Goal: Task Accomplishment & Management: Manage account settings

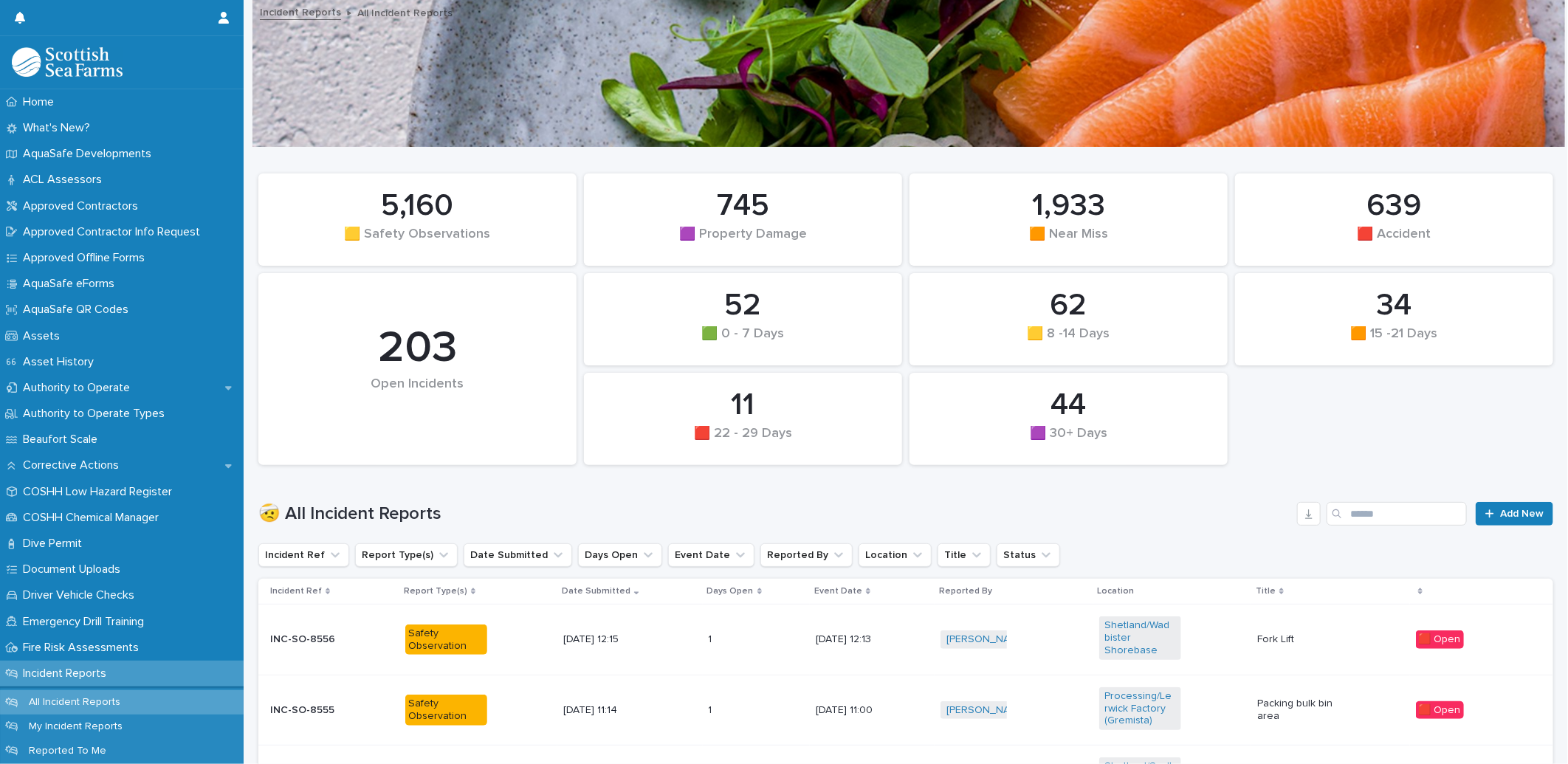
click at [1435, 631] on div "🟥 Open" at bounding box center [1440, 639] width 48 height 19
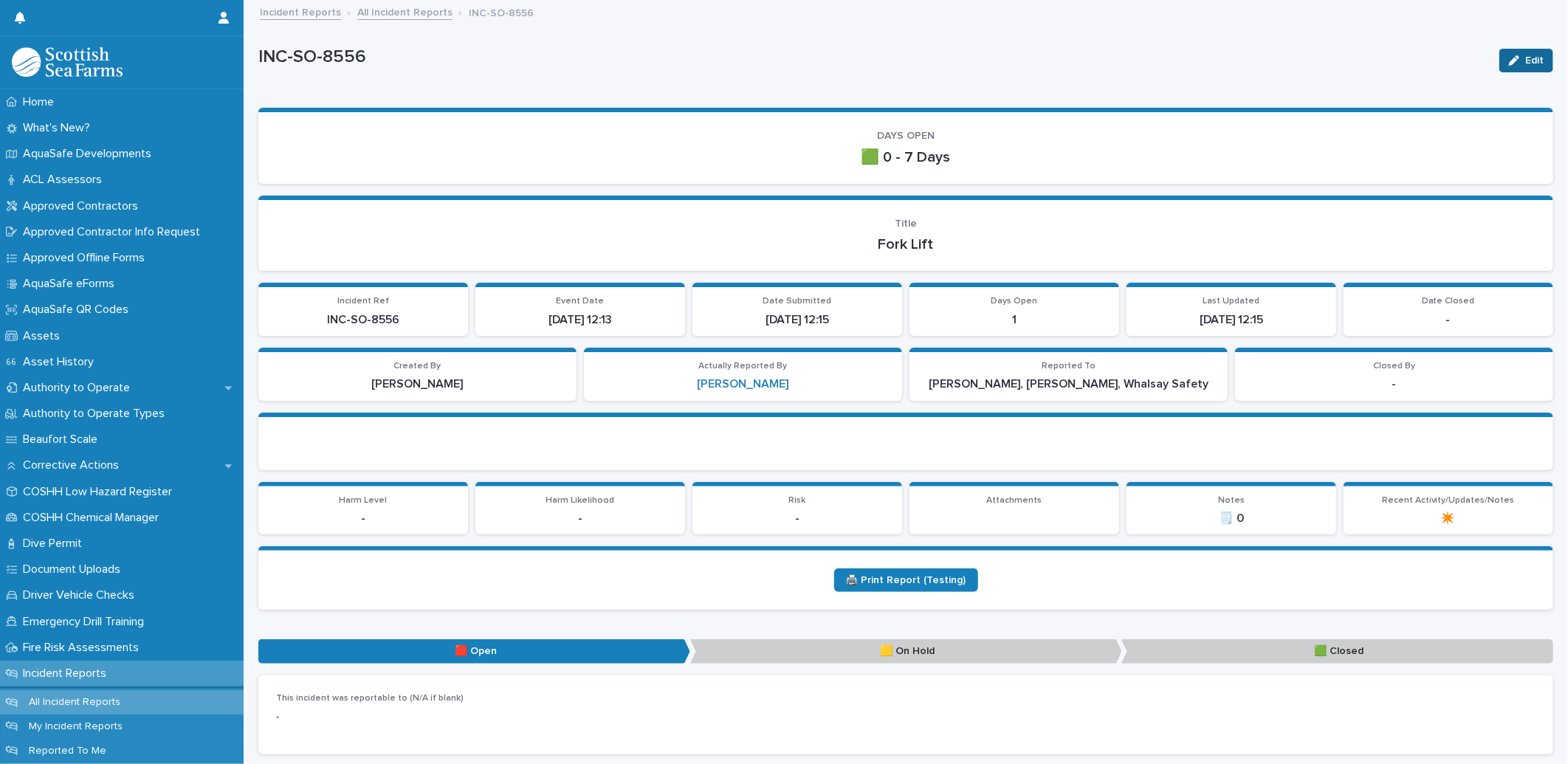
click at [1525, 56] on span "Edit" at bounding box center [1534, 61] width 19 height 11
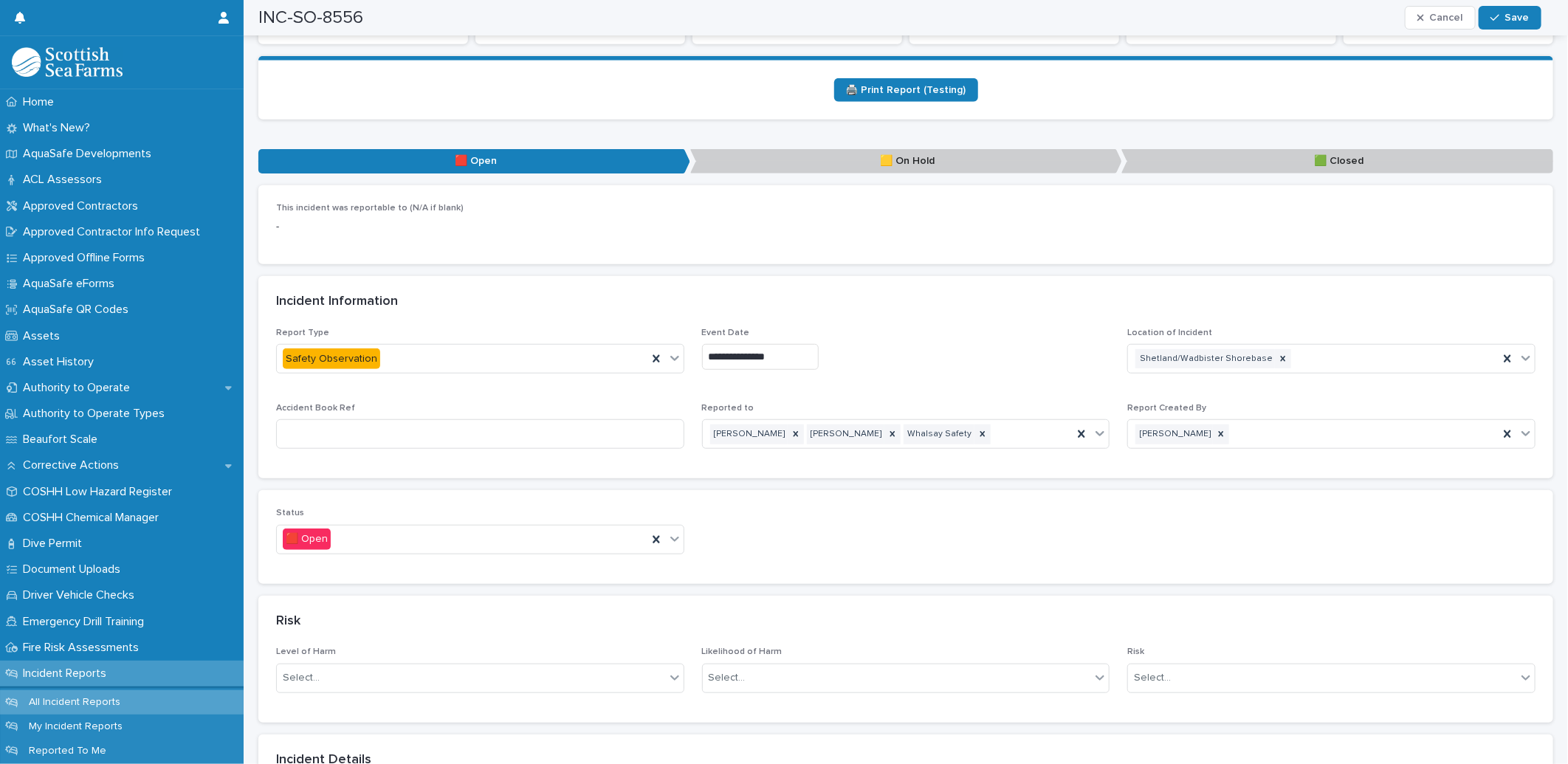
scroll to position [492, 0]
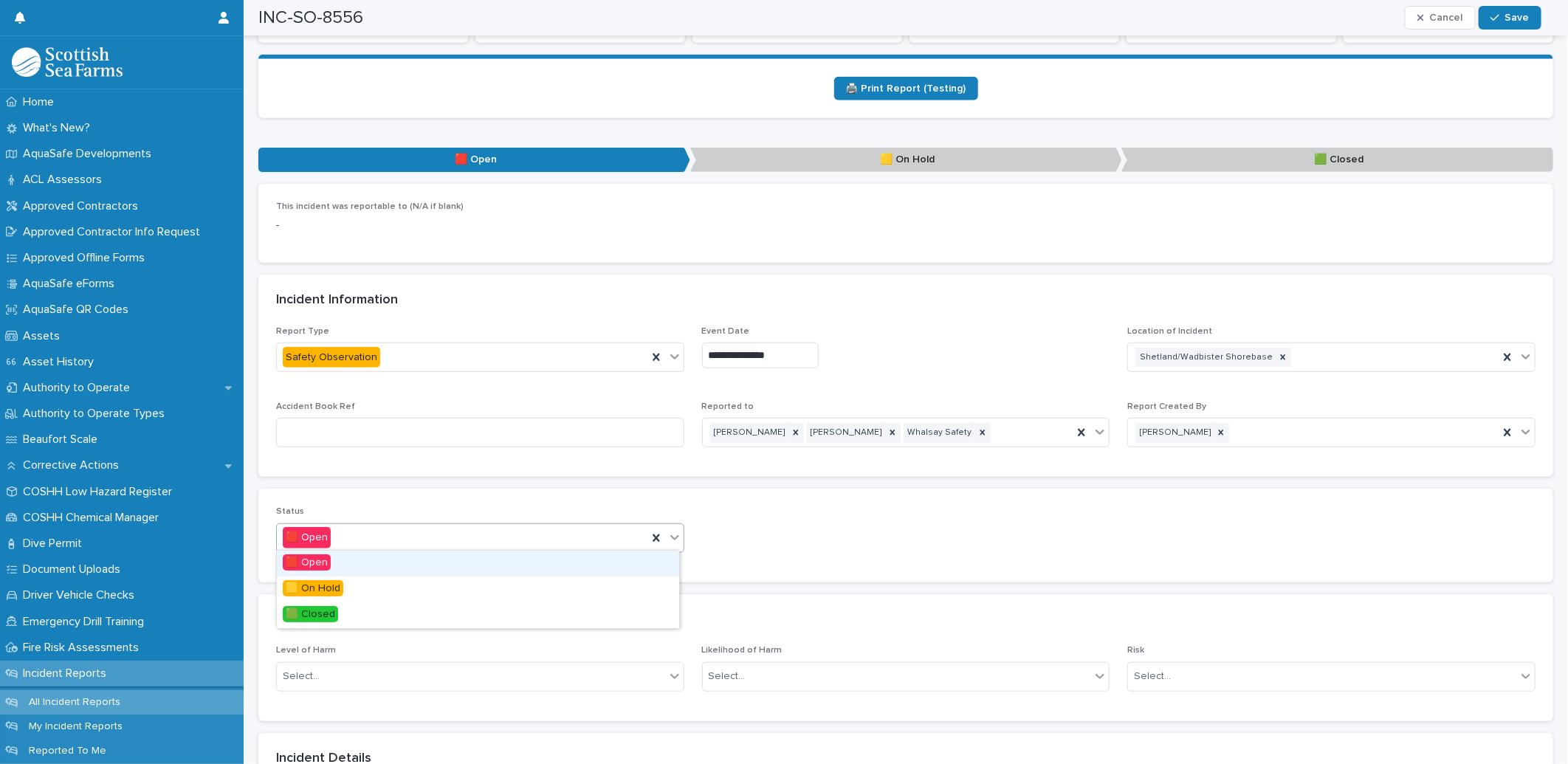
click at [674, 535] on icon at bounding box center [675, 538] width 15 height 15
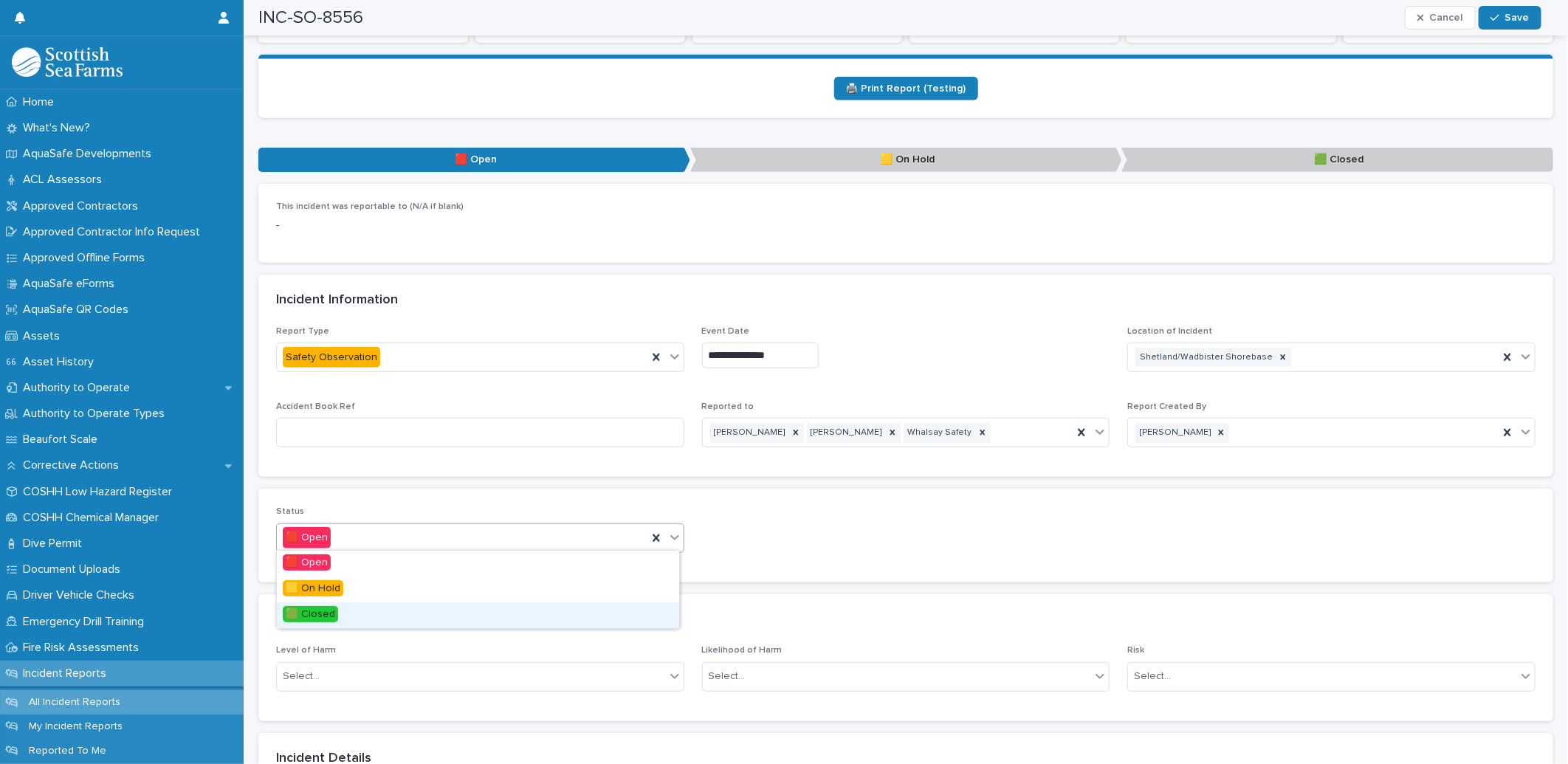
click at [318, 616] on span "🟩 Closed" at bounding box center [311, 614] width 56 height 17
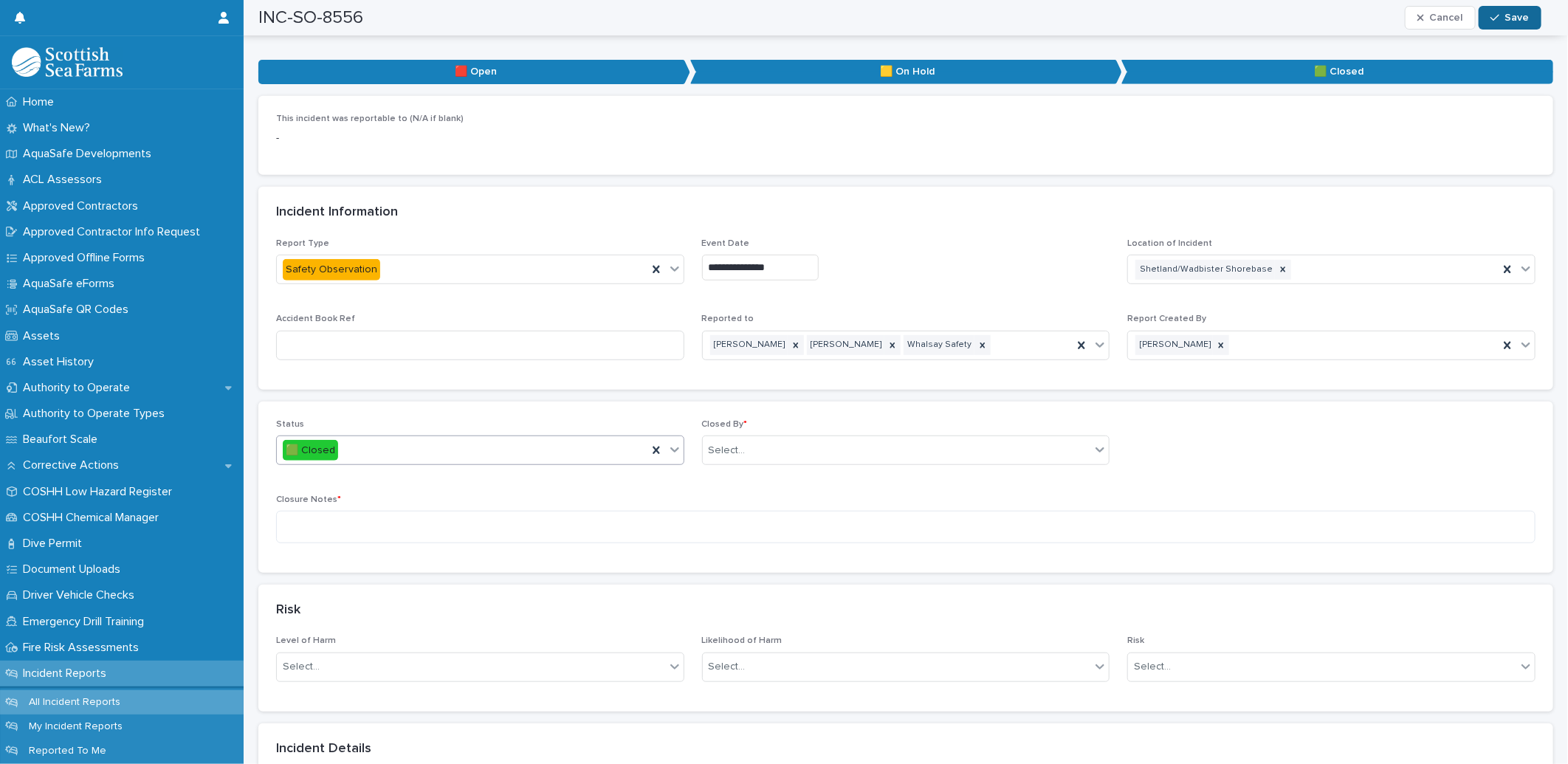
click at [1494, 13] on icon "button" at bounding box center [1495, 18] width 9 height 11
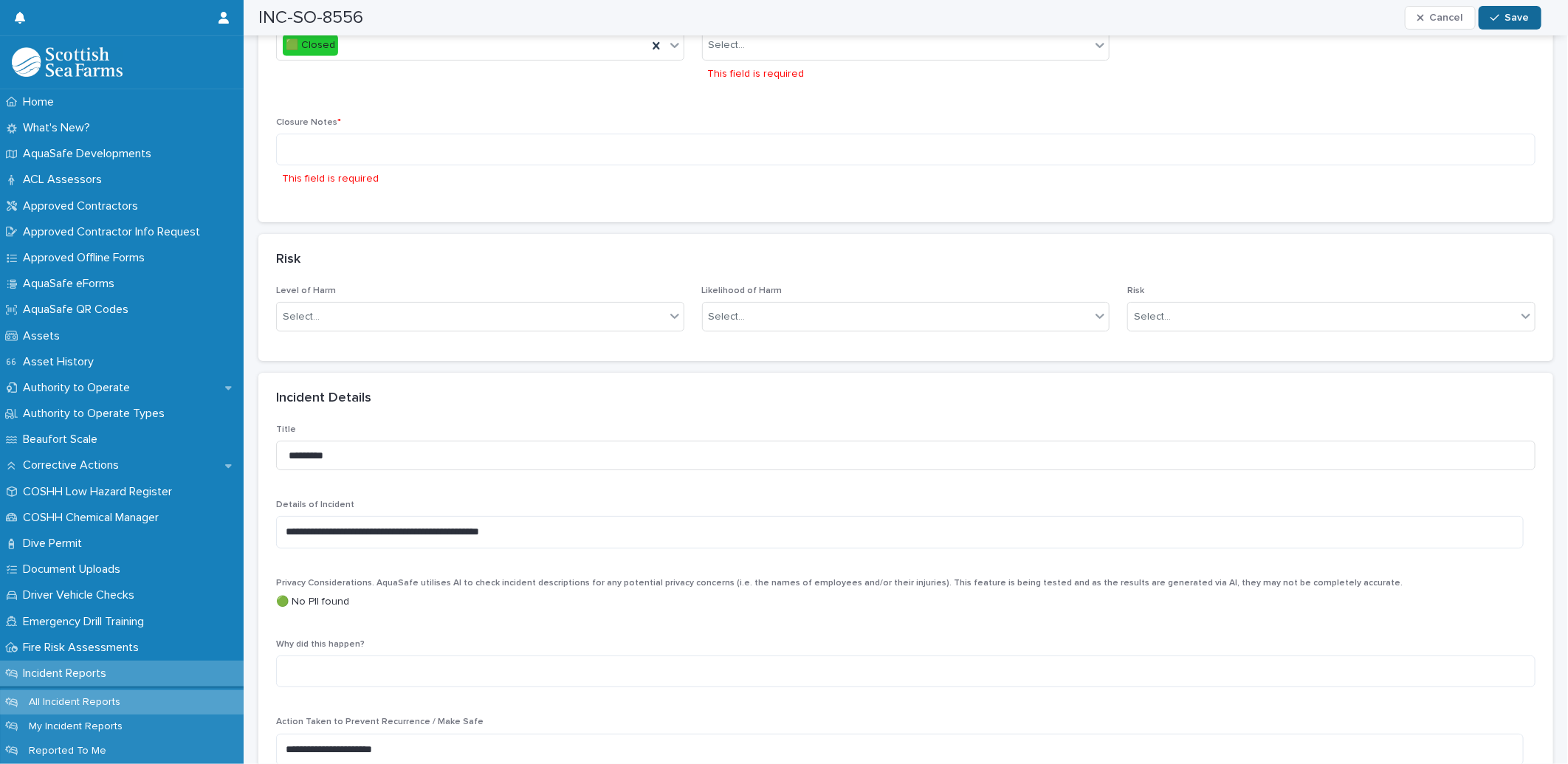
scroll to position [744, 0]
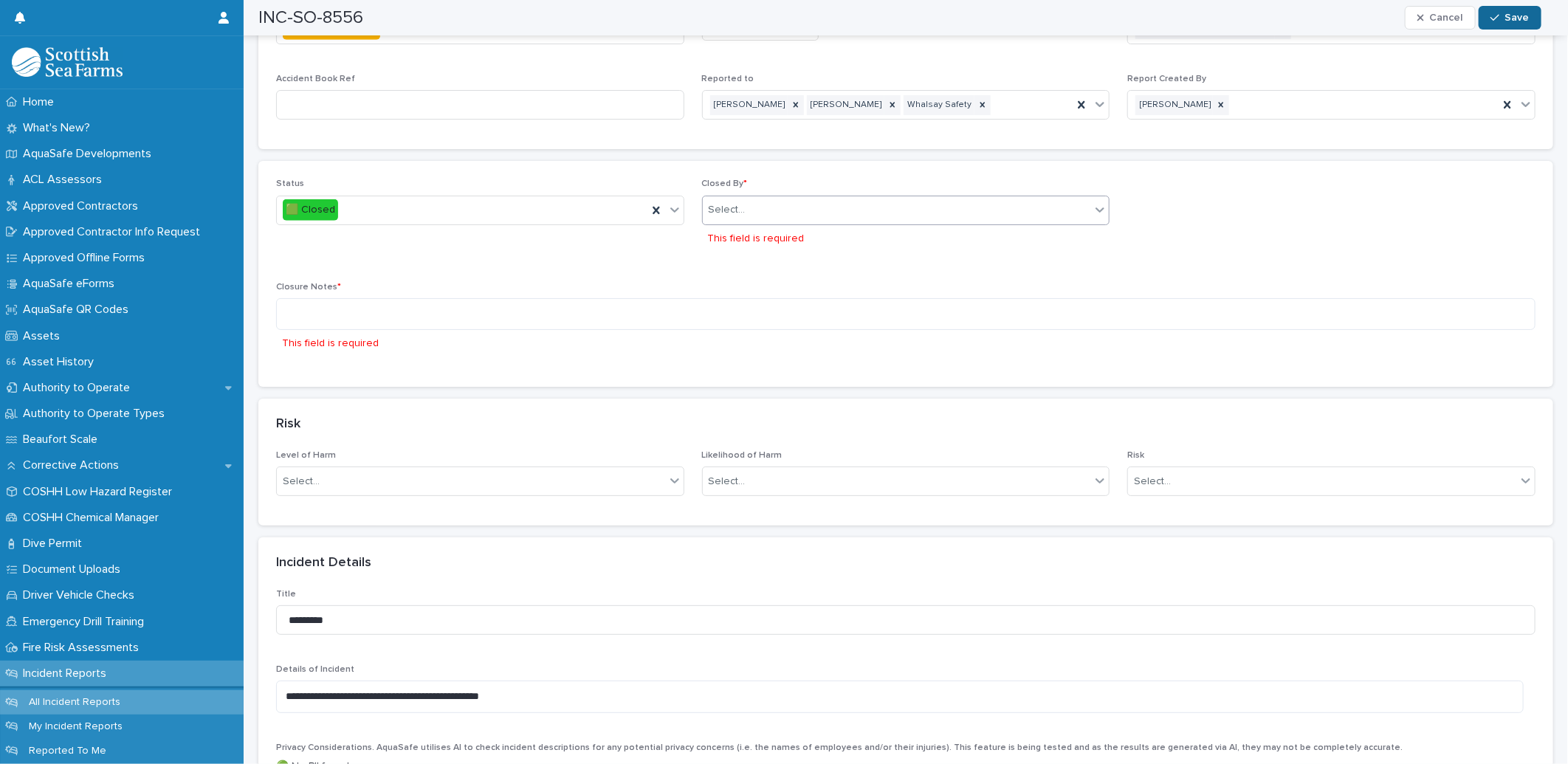
click at [890, 205] on div "Select..." at bounding box center [897, 210] width 388 height 24
type input "*****"
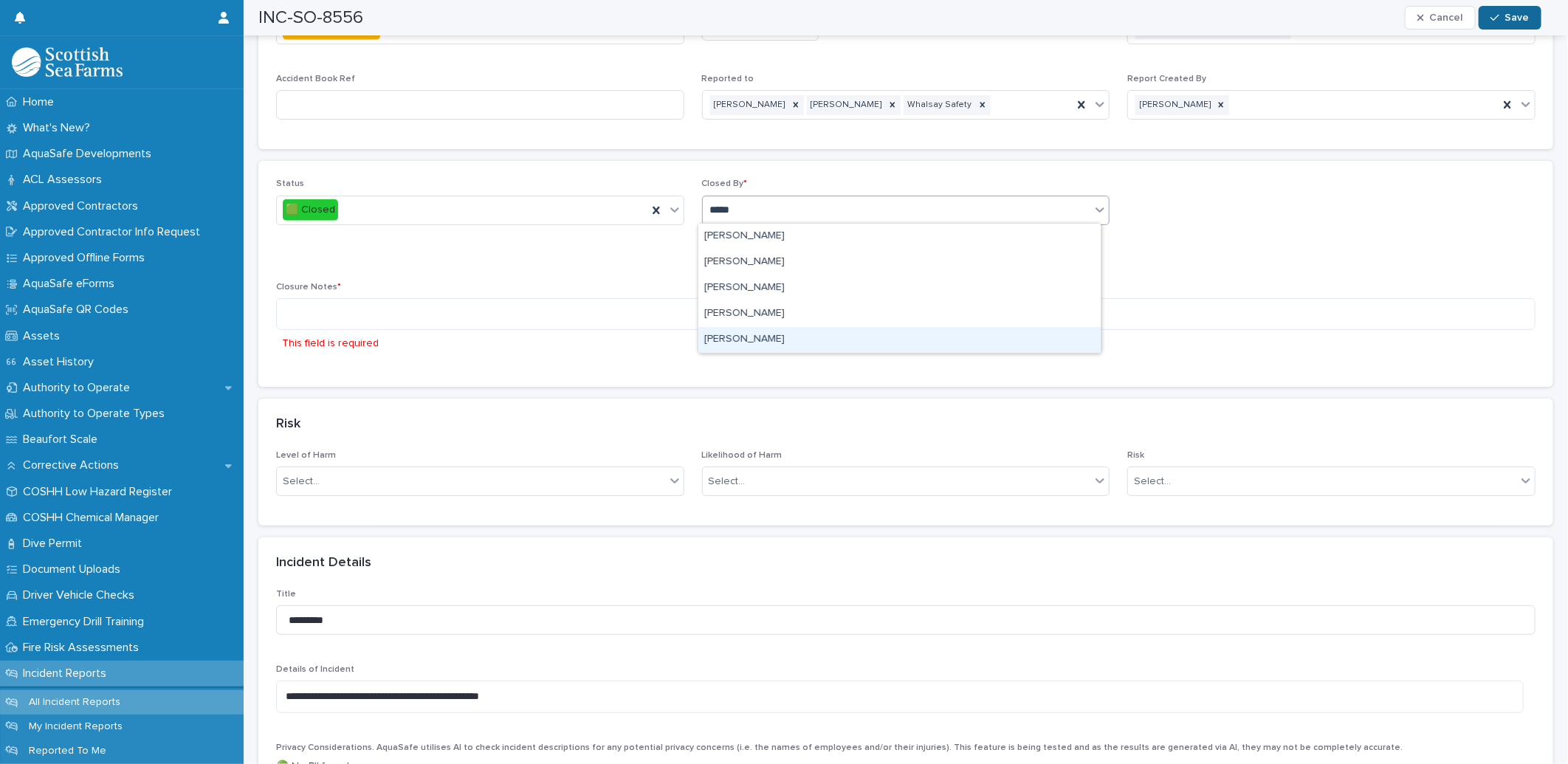
click at [806, 330] on div "[PERSON_NAME]" at bounding box center [899, 340] width 403 height 26
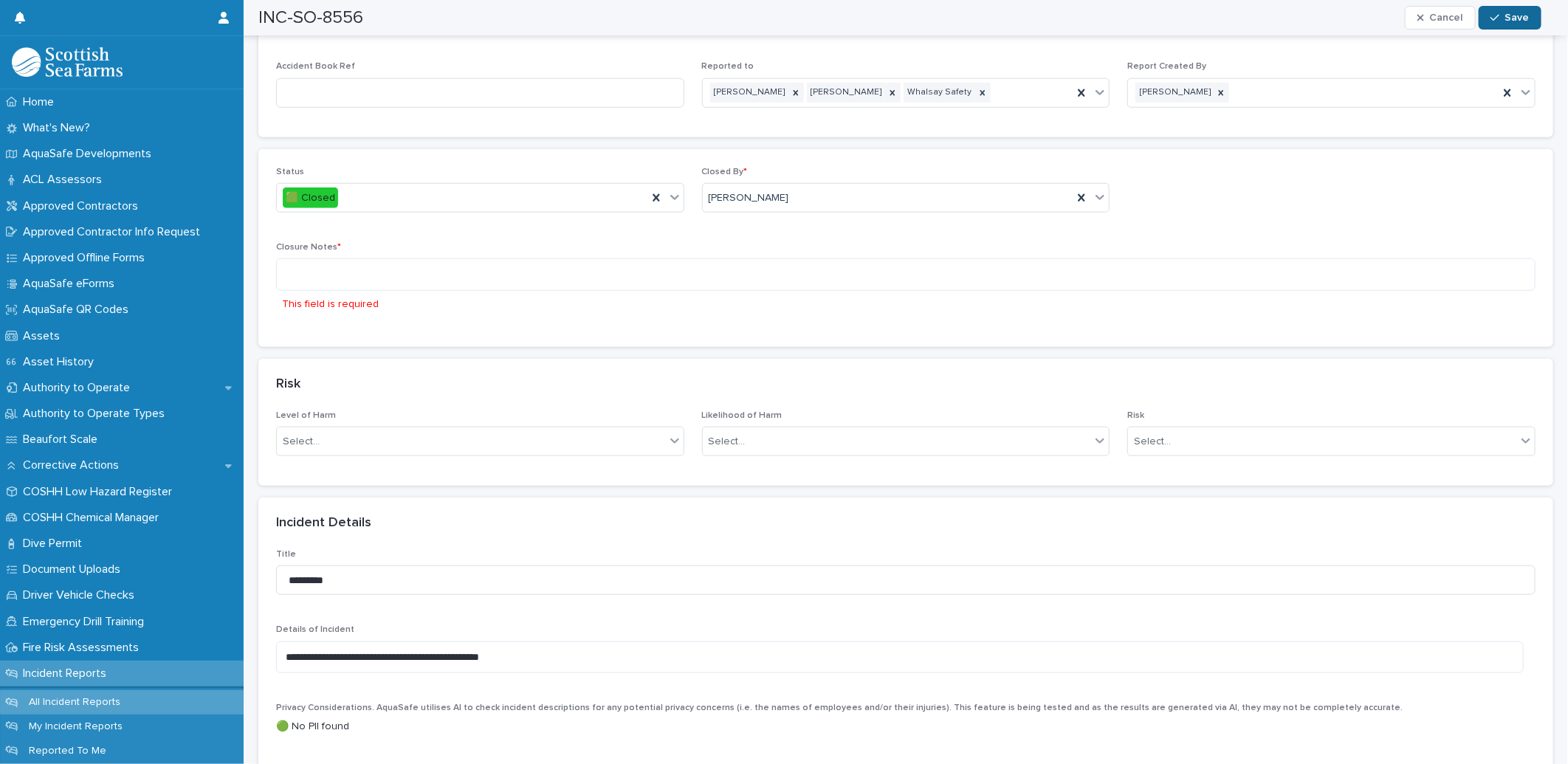
click at [1511, 8] on button "Save" at bounding box center [1510, 17] width 62 height 23
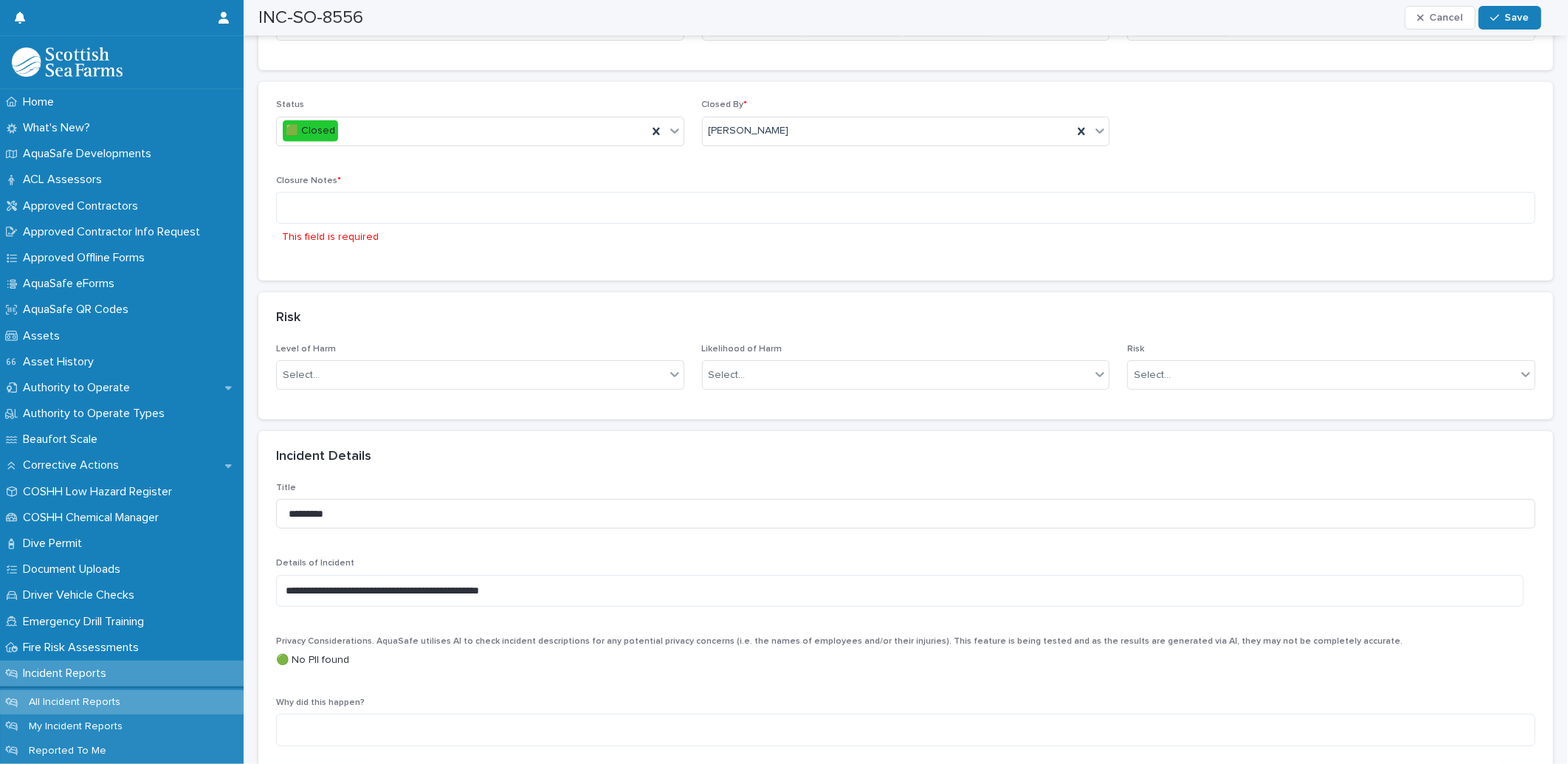
scroll to position [820, 0]
click at [468, 212] on textarea at bounding box center [906, 211] width 1260 height 32
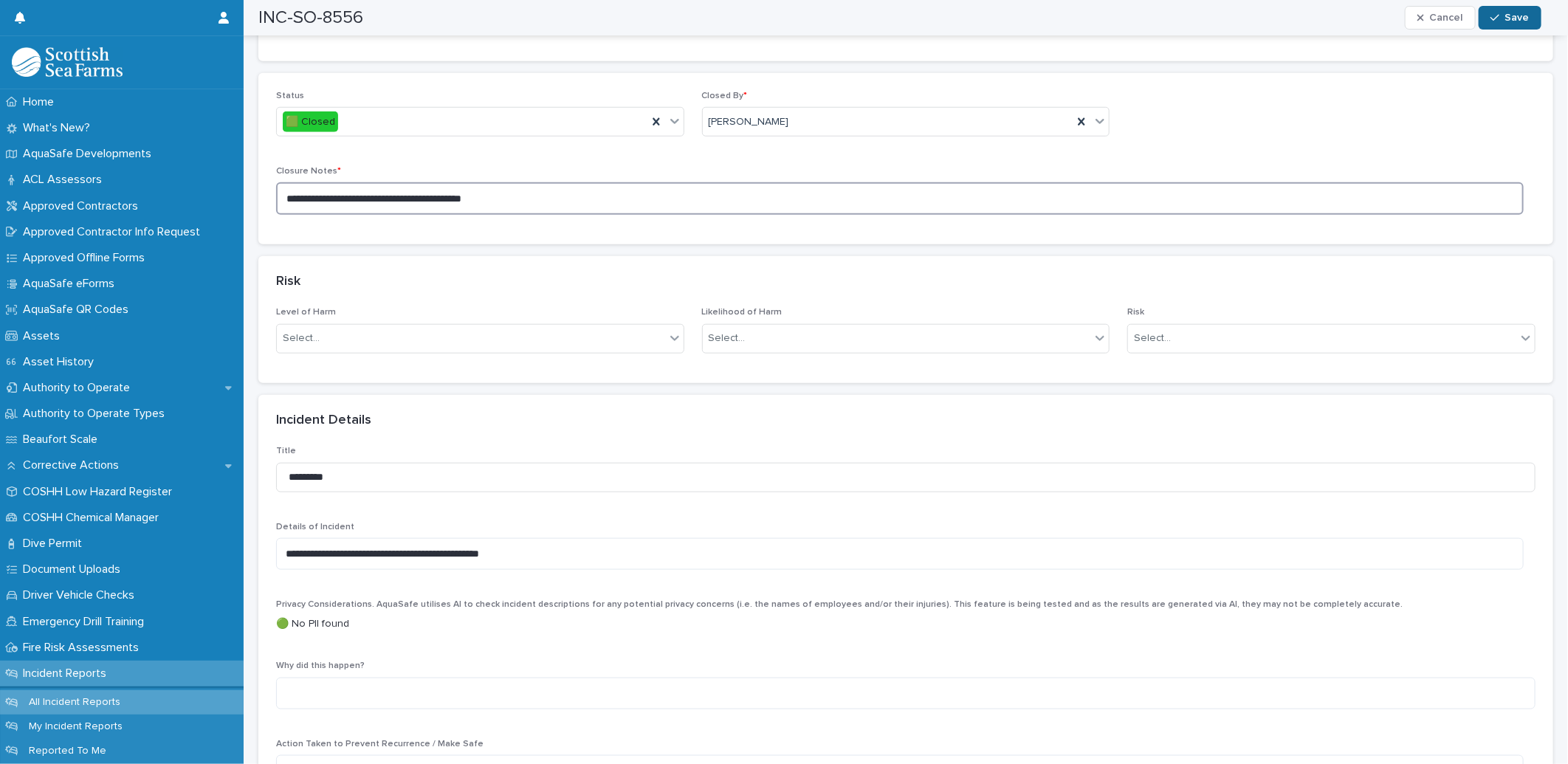
type textarea "**********"
click at [1495, 20] on icon "button" at bounding box center [1495, 18] width 9 height 11
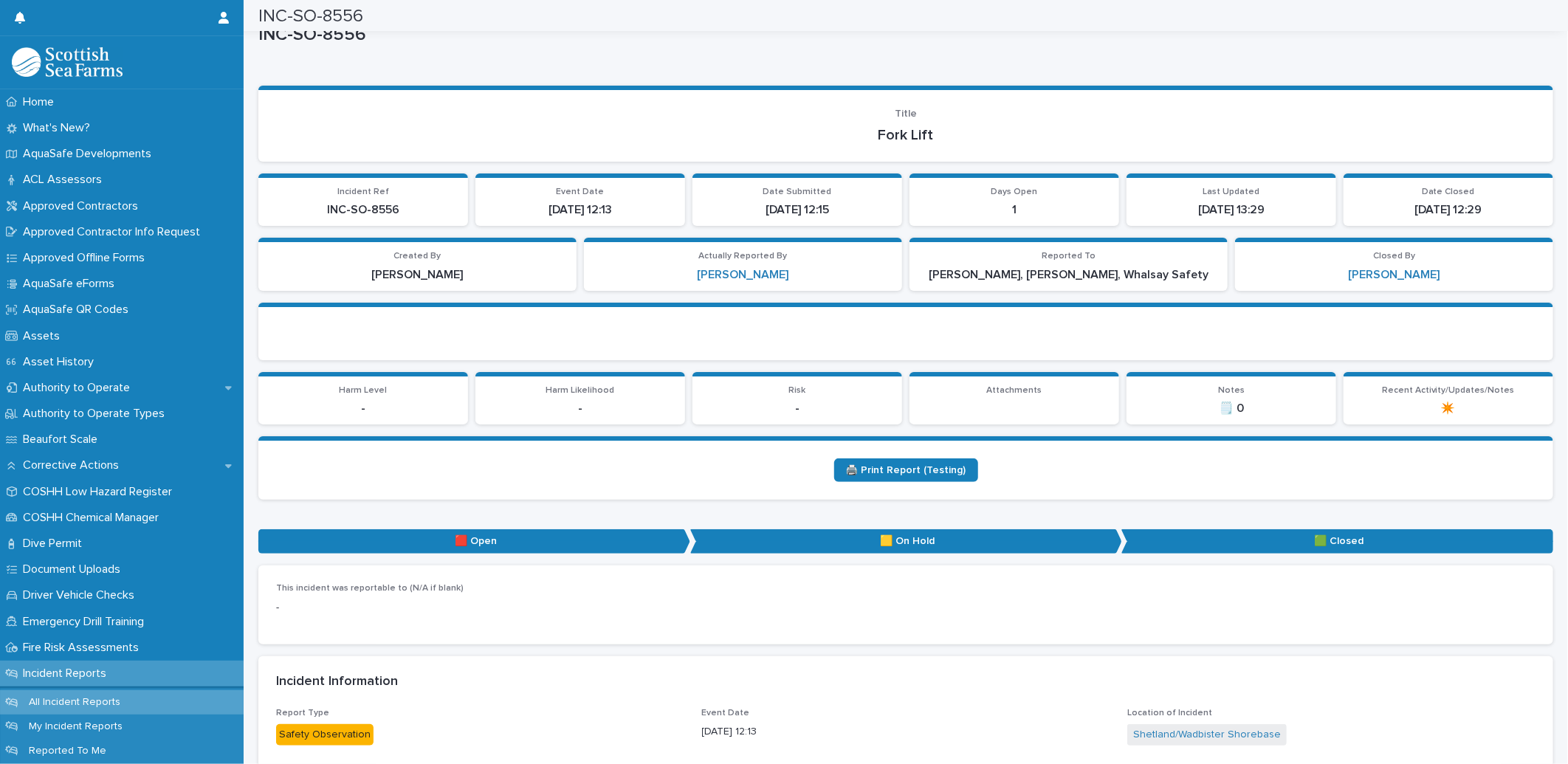
scroll to position [0, 0]
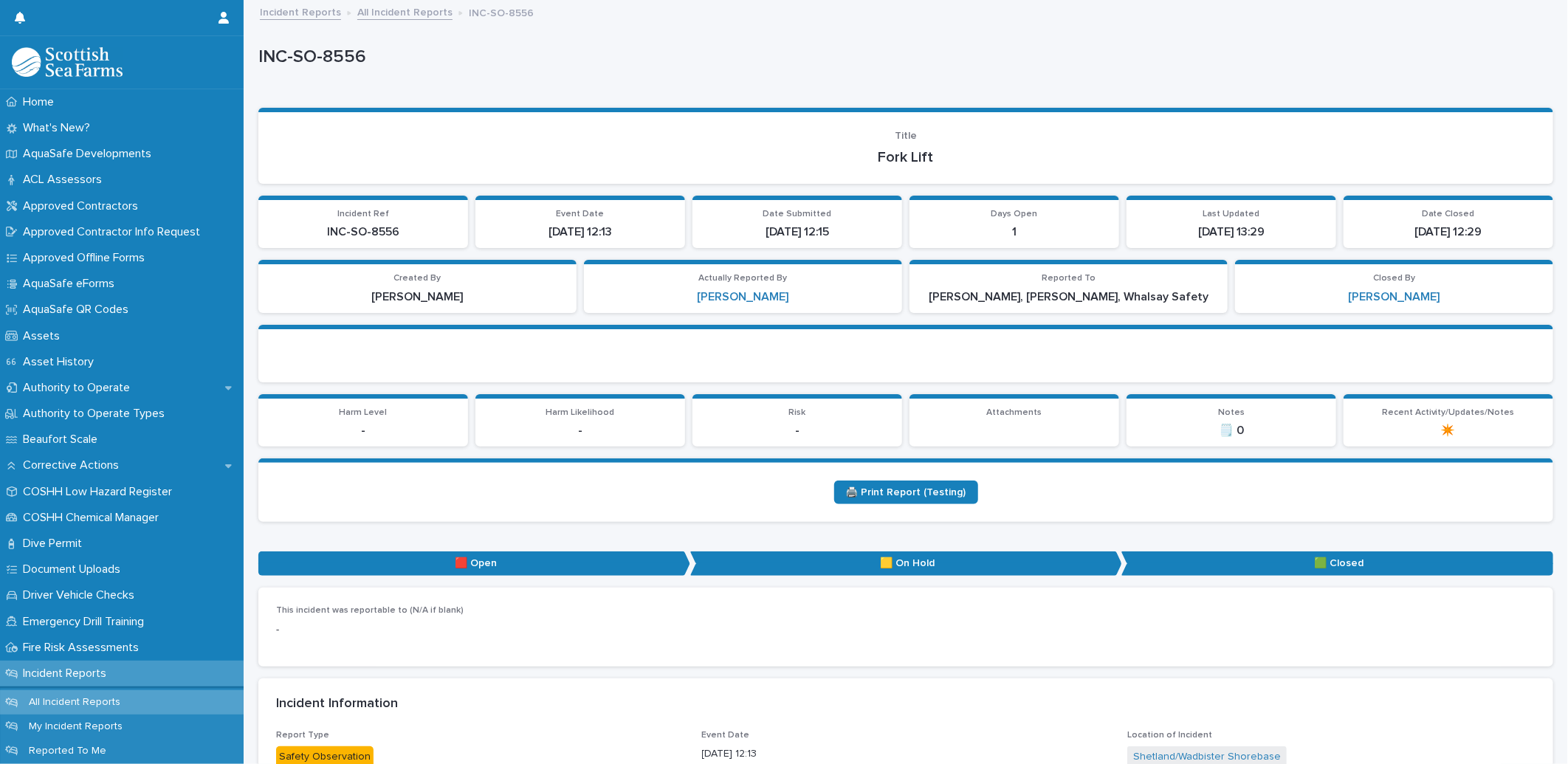
click at [306, 11] on link "Incident Reports" at bounding box center [300, 11] width 81 height 17
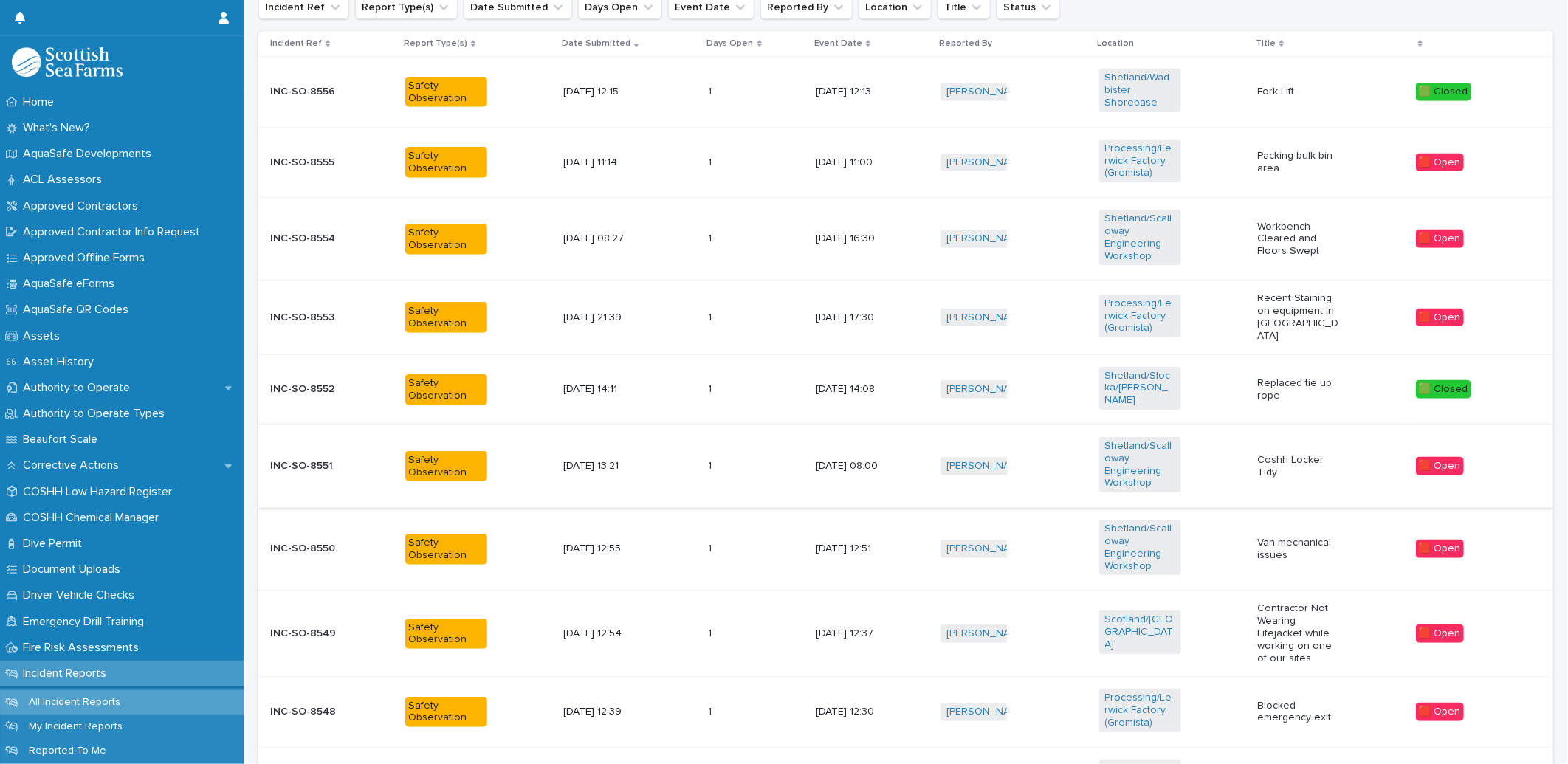
scroll to position [574, 0]
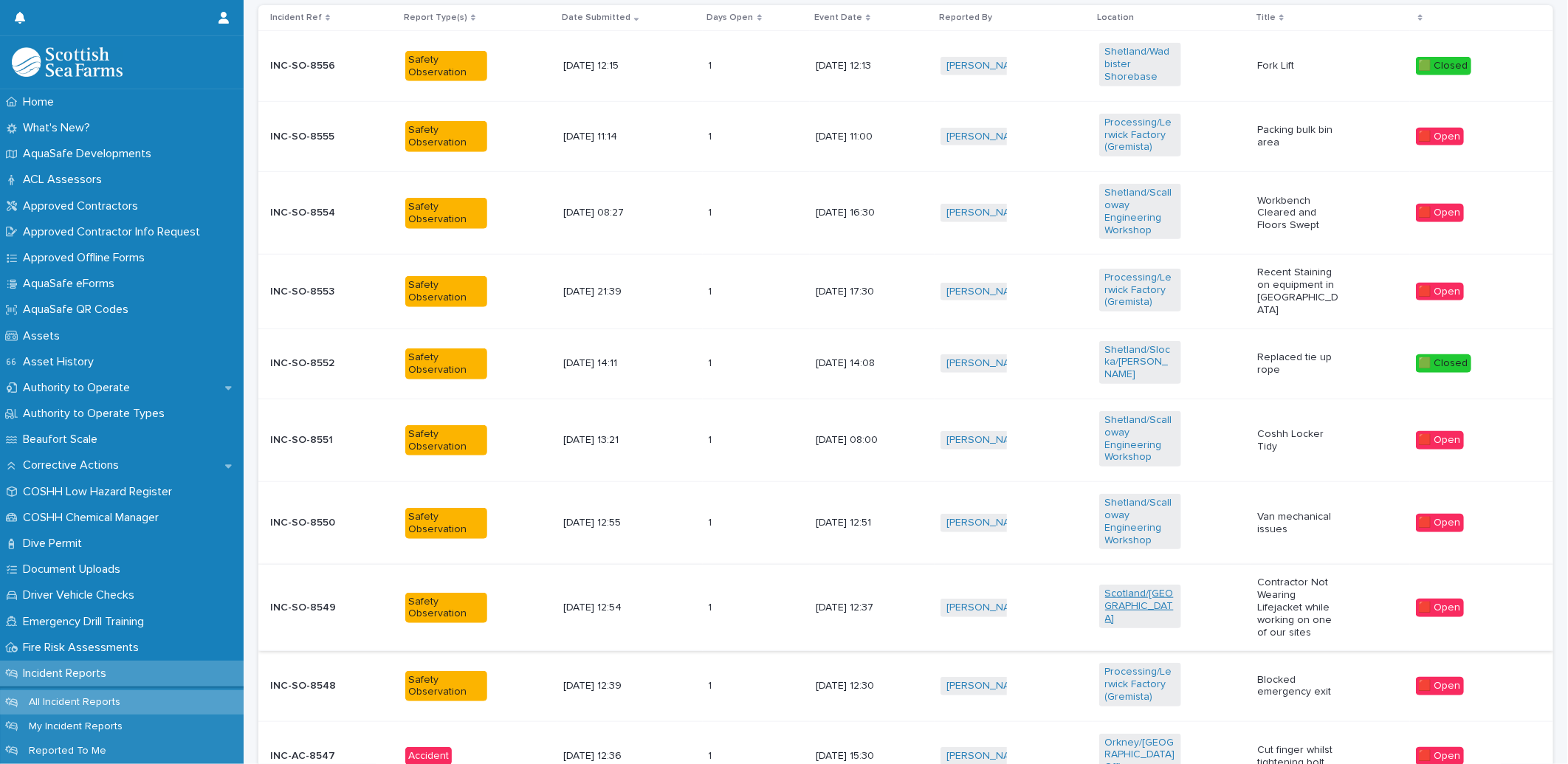
click at [1120, 591] on link "Scotland/[GEOGRAPHIC_DATA]" at bounding box center [1140, 605] width 70 height 37
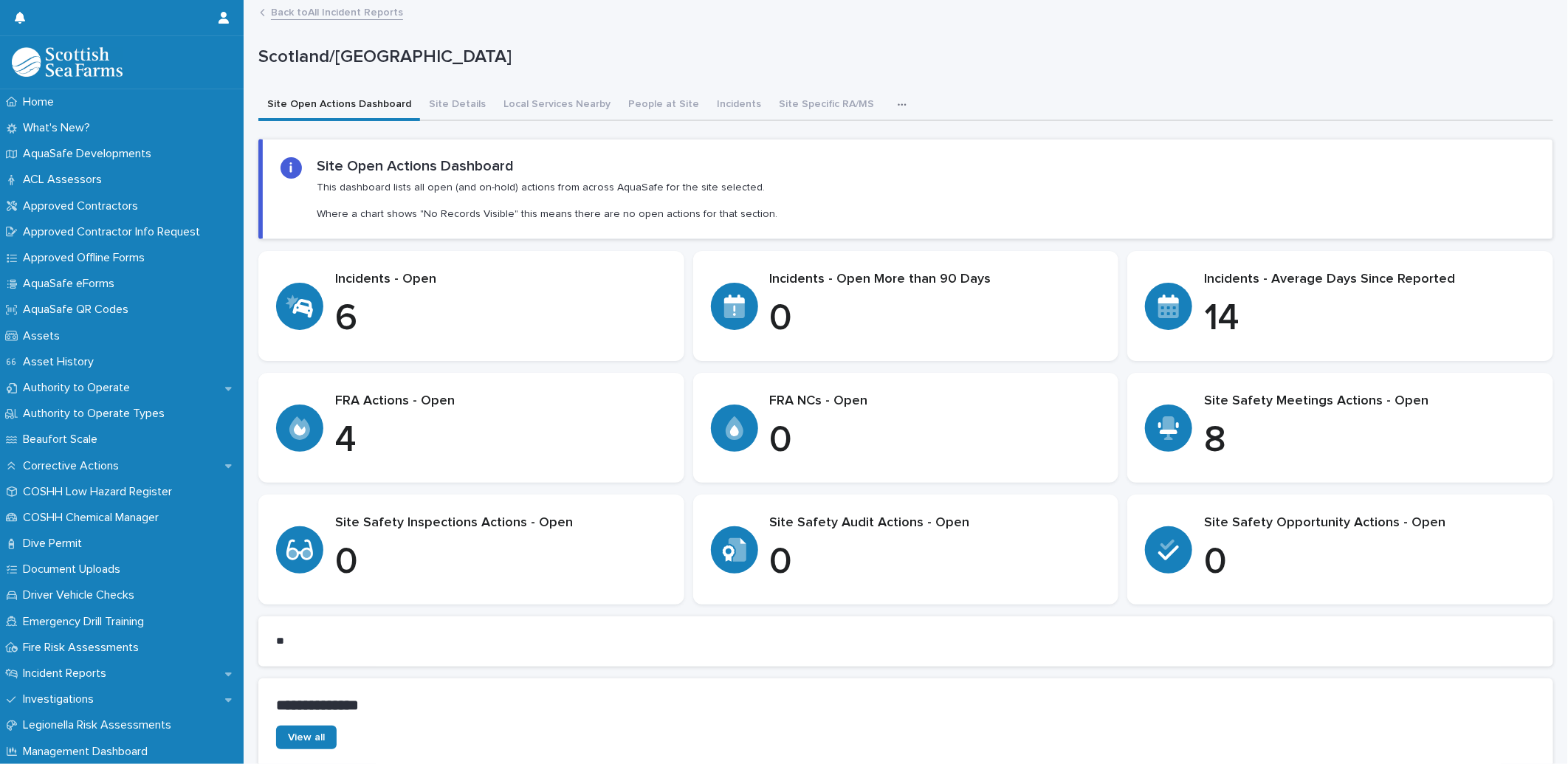
click at [305, 12] on link "Back to All Incident Reports" at bounding box center [337, 11] width 132 height 17
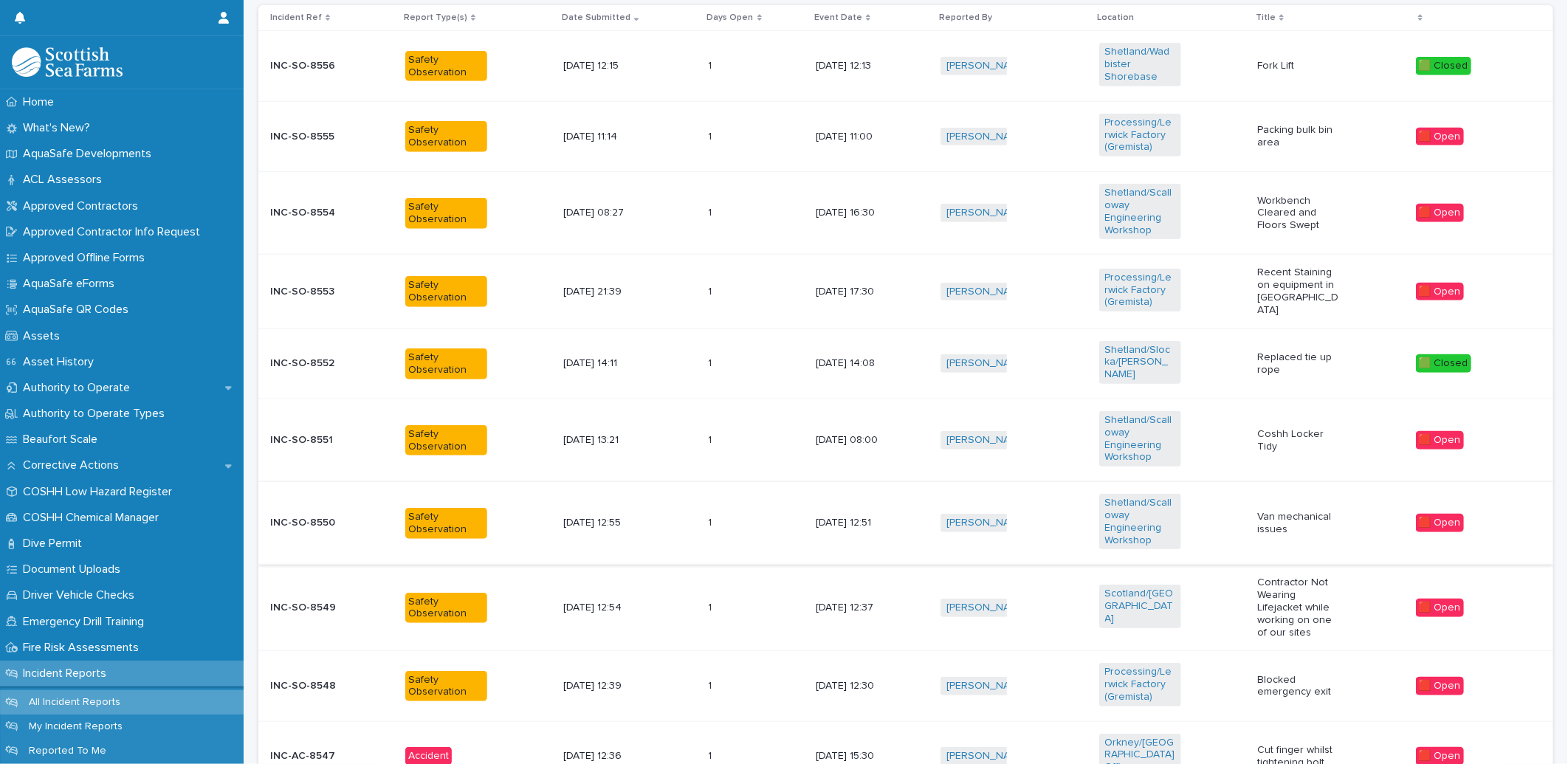
scroll to position [655, 0]
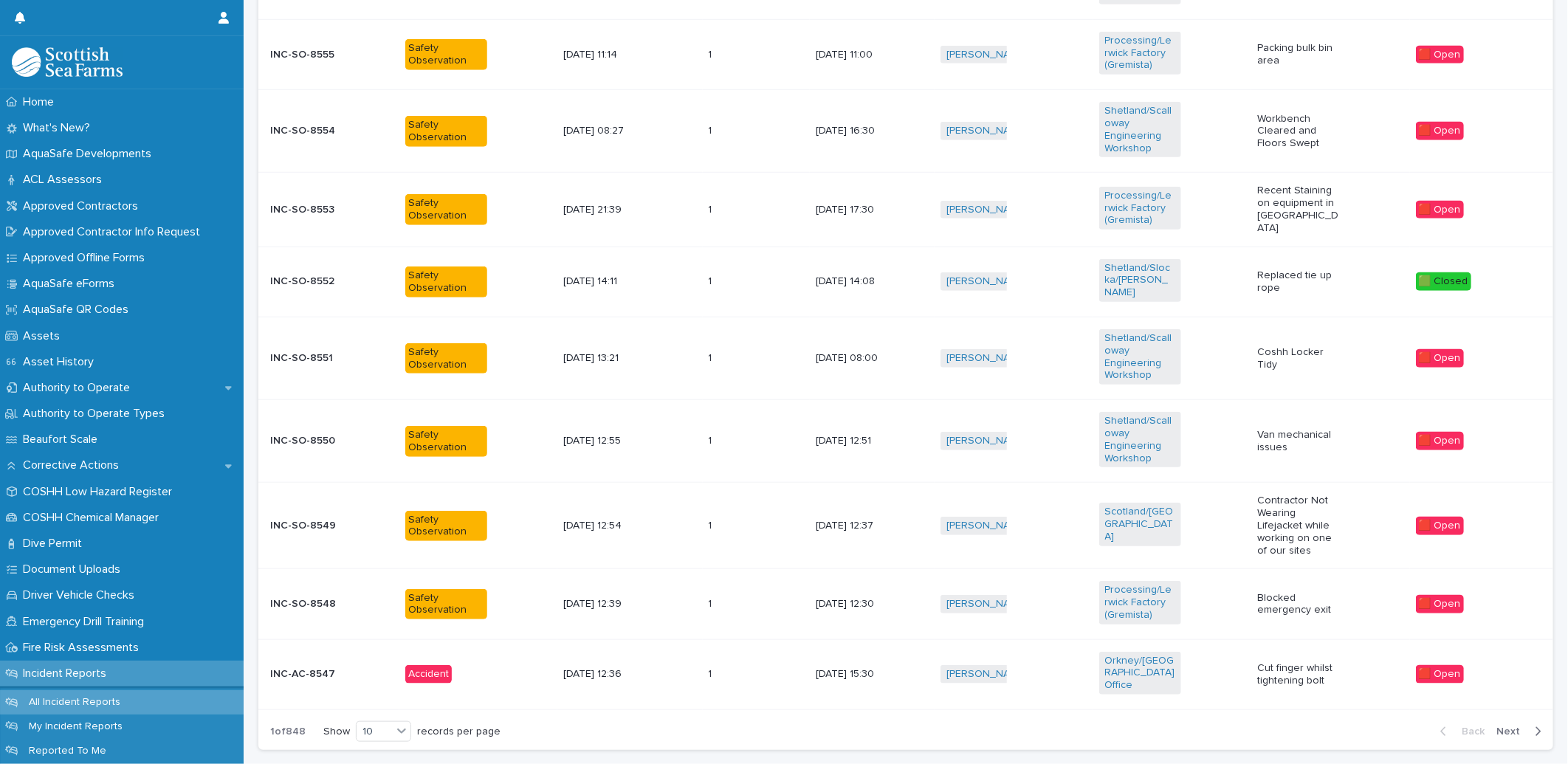
click at [1281, 508] on p "Contractor Not Wearing Lifejacket while working on one of our sites" at bounding box center [1298, 526] width 82 height 62
